Goal: Task Accomplishment & Management: Manage account settings

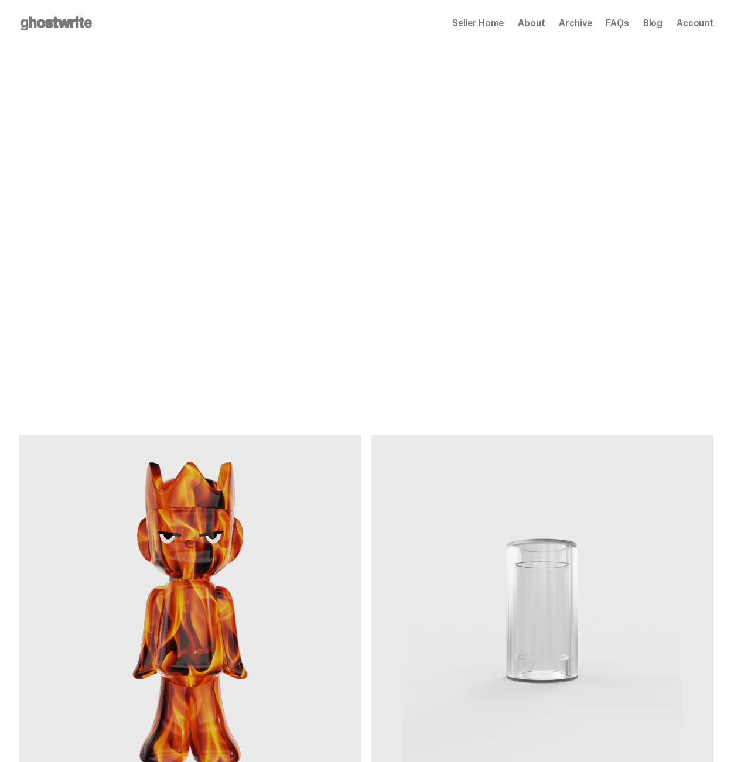
click at [503, 26] on span "Seller Home" at bounding box center [478, 23] width 52 height 9
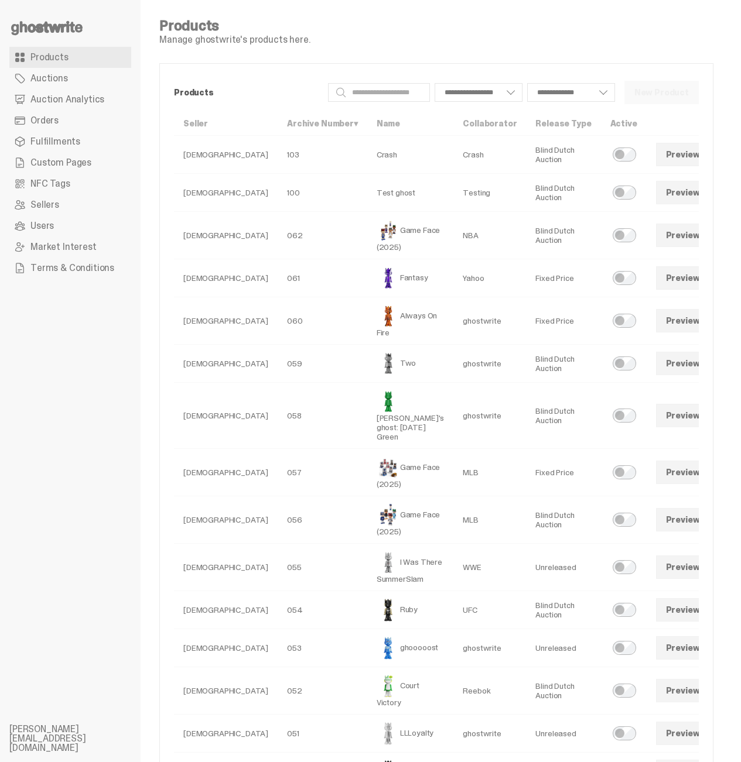
click at [48, 120] on span "Orders" at bounding box center [44, 120] width 28 height 9
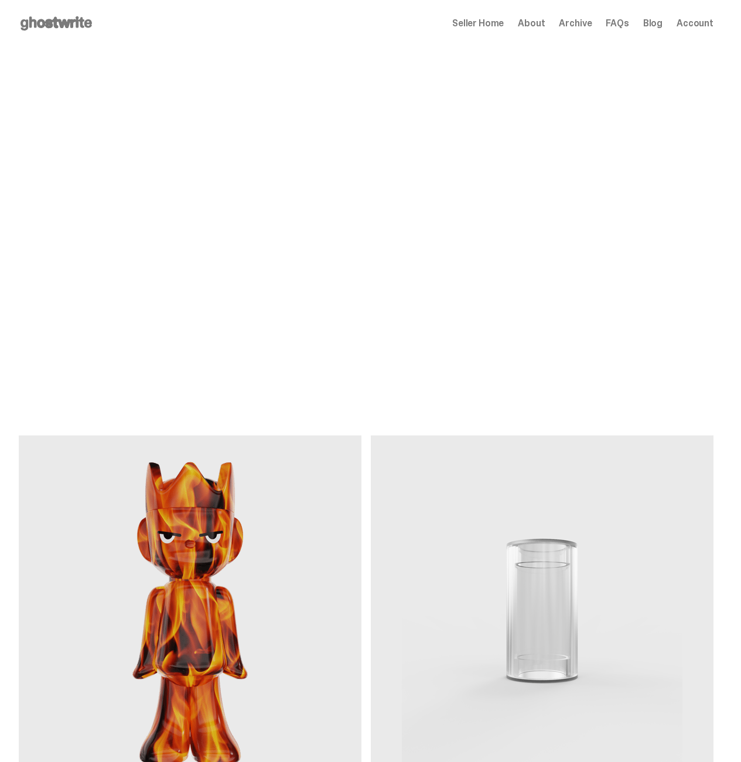
click at [486, 25] on span "Seller Home" at bounding box center [478, 23] width 52 height 9
click at [690, 28] on span "Account" at bounding box center [694, 23] width 37 height 9
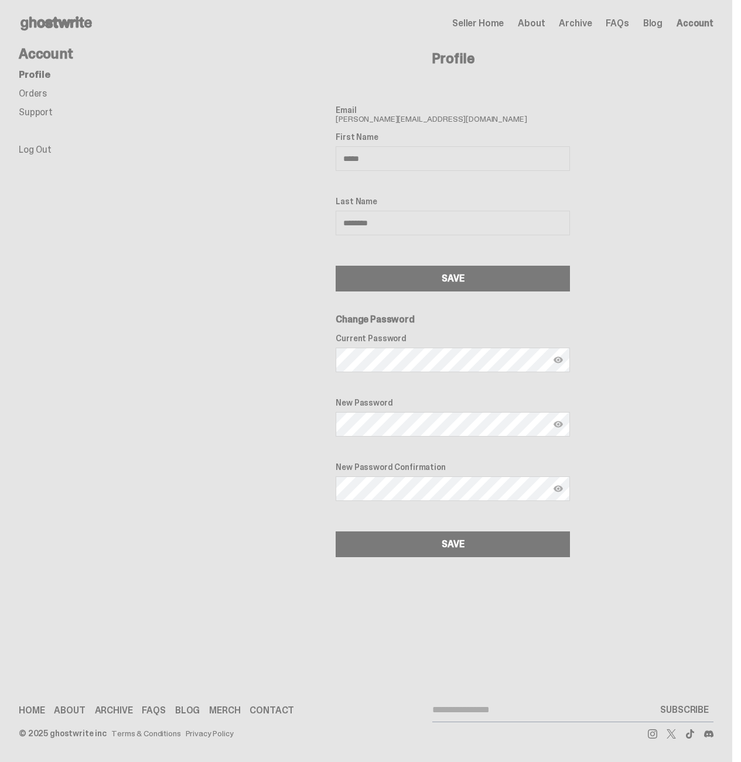
click at [42, 94] on link "Orders" at bounding box center [33, 93] width 28 height 12
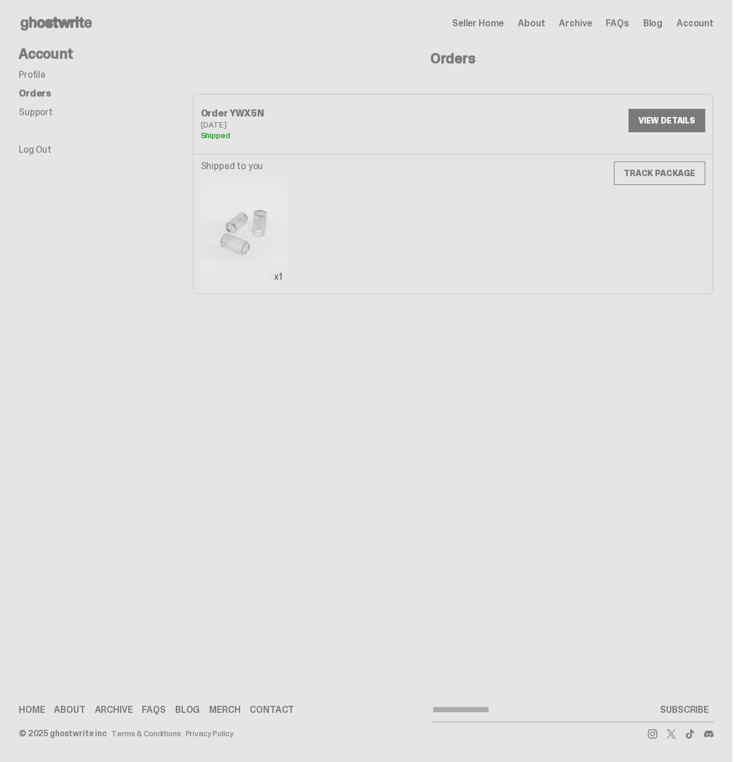
click at [327, 346] on div "Open main menu Home Seller Home About Archive FAQs Blog Account Seller Home Abo…" at bounding box center [366, 381] width 732 height 762
